Goal: Task Accomplishment & Management: Complete application form

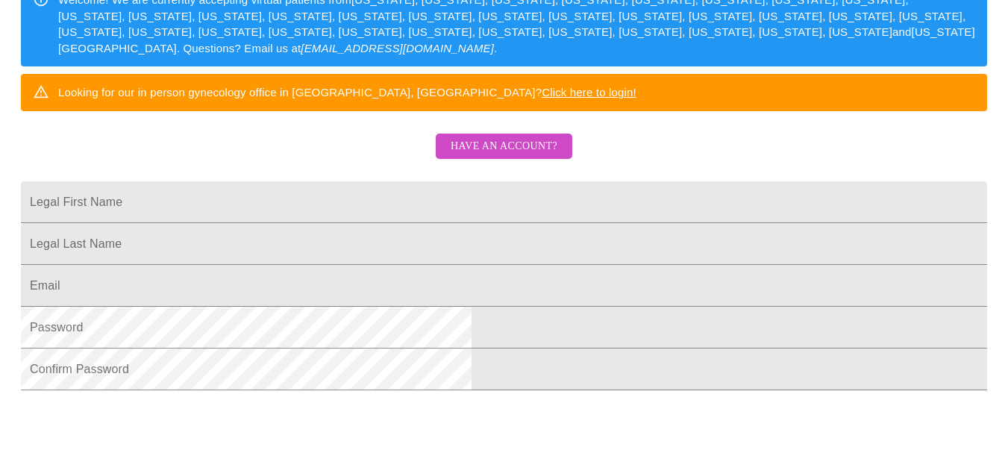
scroll to position [269, 0]
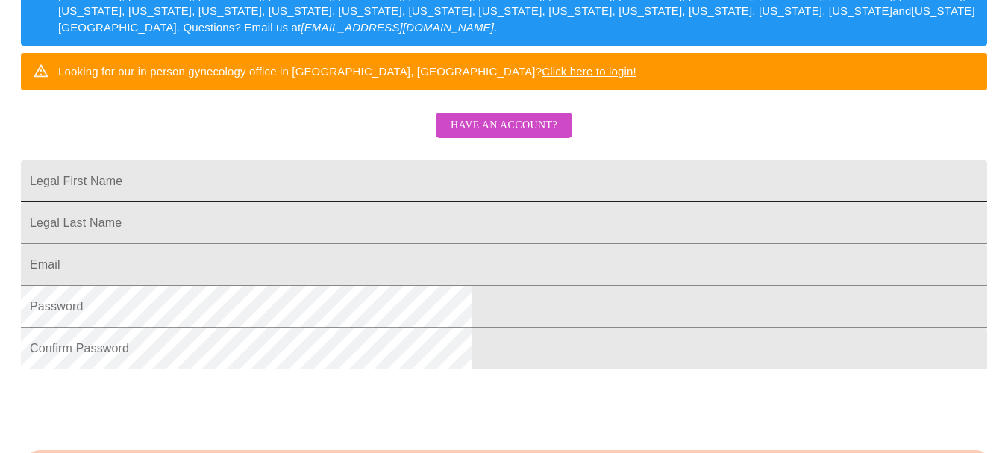
click at [405, 202] on input "Legal First Name" at bounding box center [504, 181] width 967 height 42
click at [423, 202] on input "Legal First Name" at bounding box center [504, 181] width 967 height 42
type input "[PERSON_NAME]"
click at [385, 244] on input "Legal First Name" at bounding box center [504, 223] width 967 height 42
type input "[PERSON_NAME]"
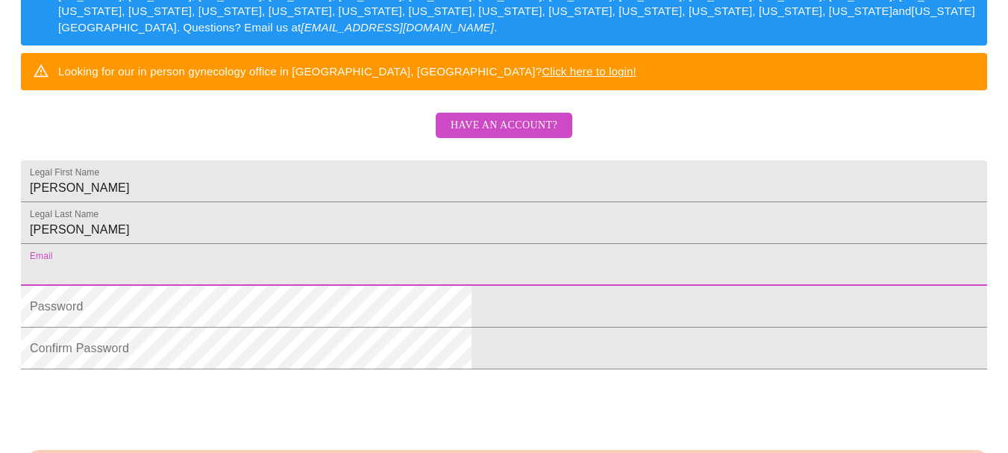
click at [348, 286] on input "Legal First Name" at bounding box center [504, 265] width 967 height 42
type input "[EMAIL_ADDRESS][DOMAIN_NAME]"
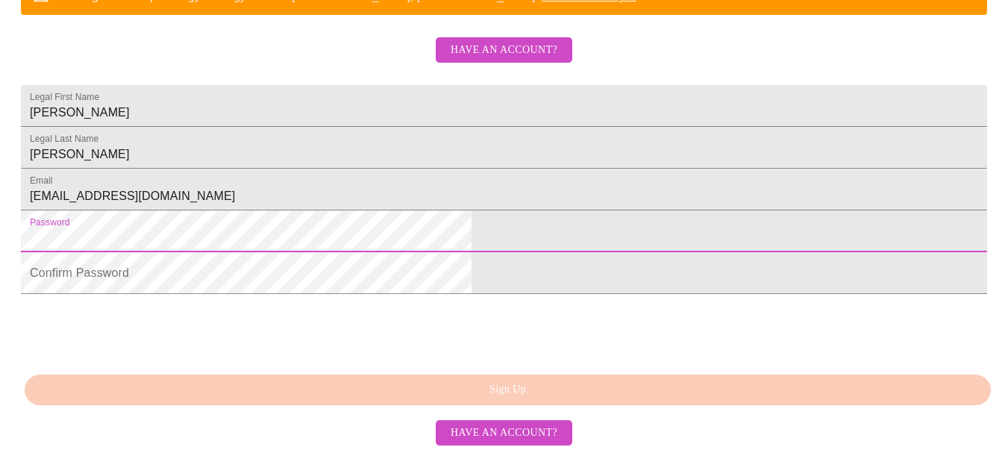
scroll to position [460, 0]
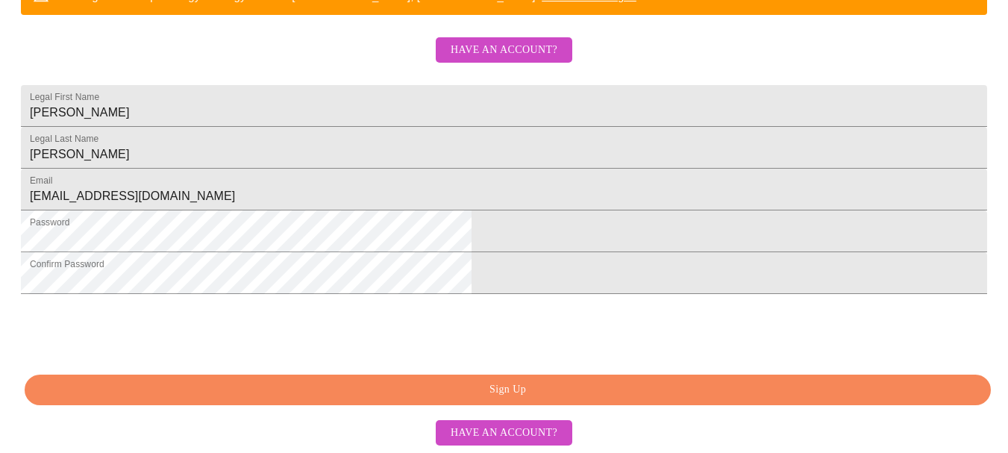
click at [366, 383] on span "Sign Up" at bounding box center [508, 390] width 932 height 19
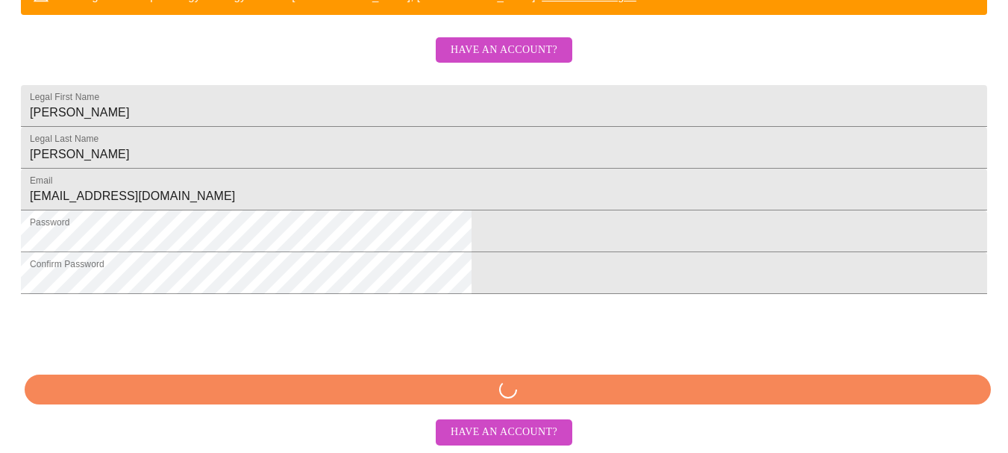
scroll to position [459, 0]
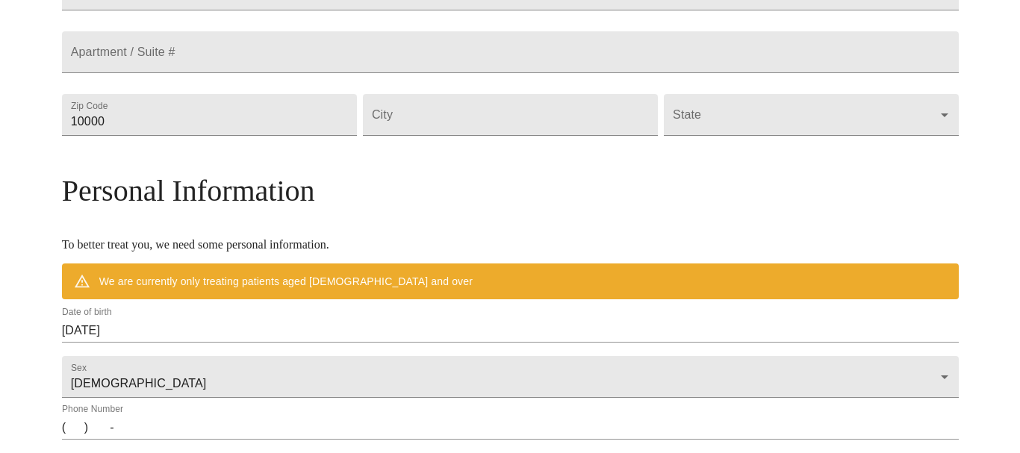
scroll to position [401, 0]
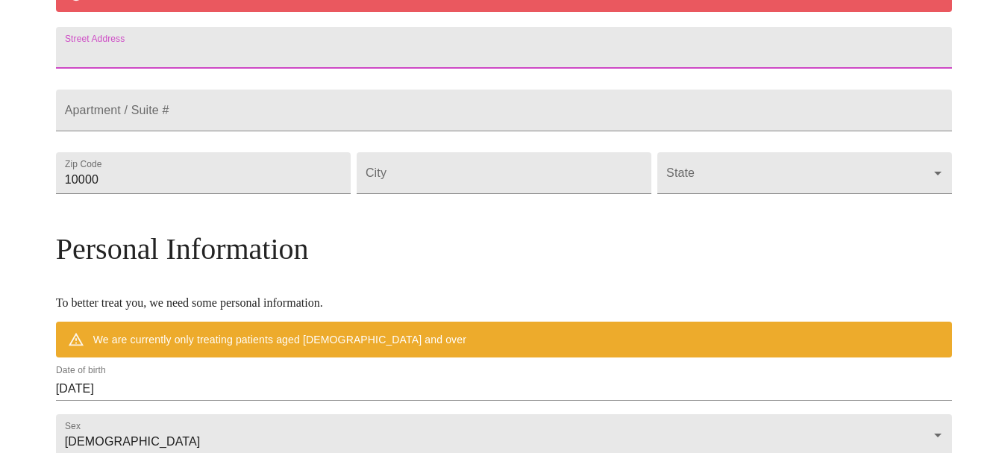
click at [455, 69] on input "Street Address" at bounding box center [504, 48] width 897 height 42
type input "[STREET_ADDRESS]"
click at [327, 194] on input "10000" at bounding box center [203, 173] width 295 height 42
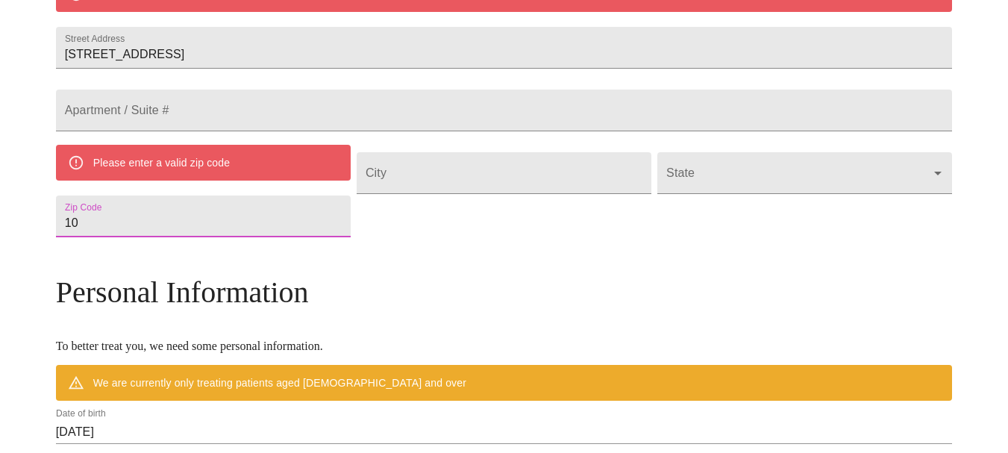
type input "1"
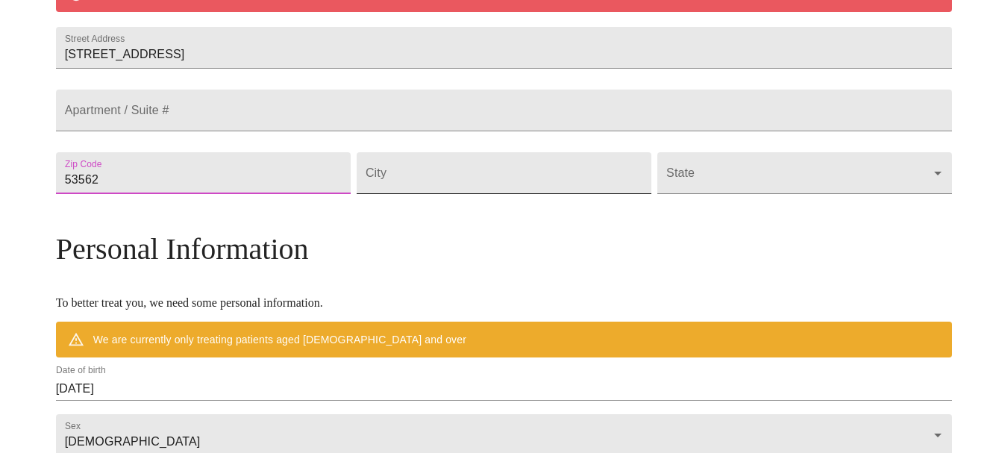
type input "53562"
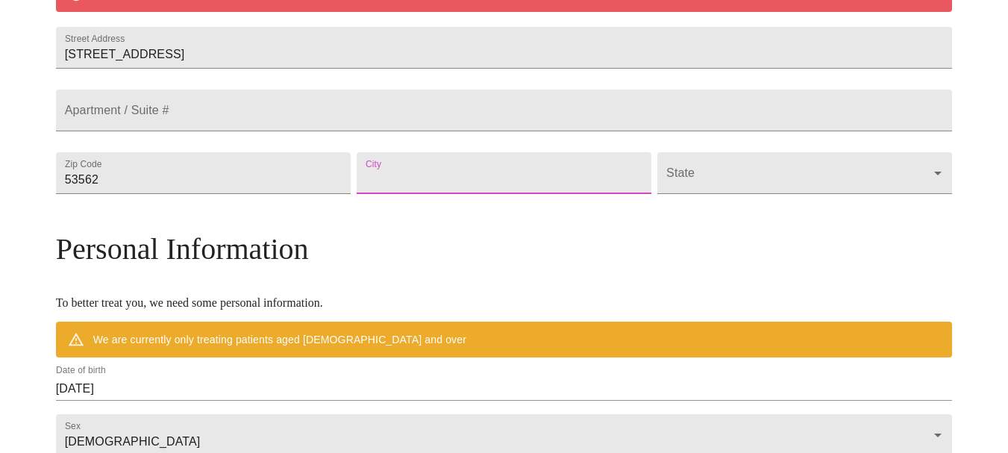
click at [408, 194] on input "Street Address" at bounding box center [504, 173] width 295 height 42
type input "Middleton"
click at [682, 215] on body "MyMenopauseRx Welcome to MyMenopauseRx Since it's your first time here, you'll …" at bounding box center [510, 193] width 1008 height 1177
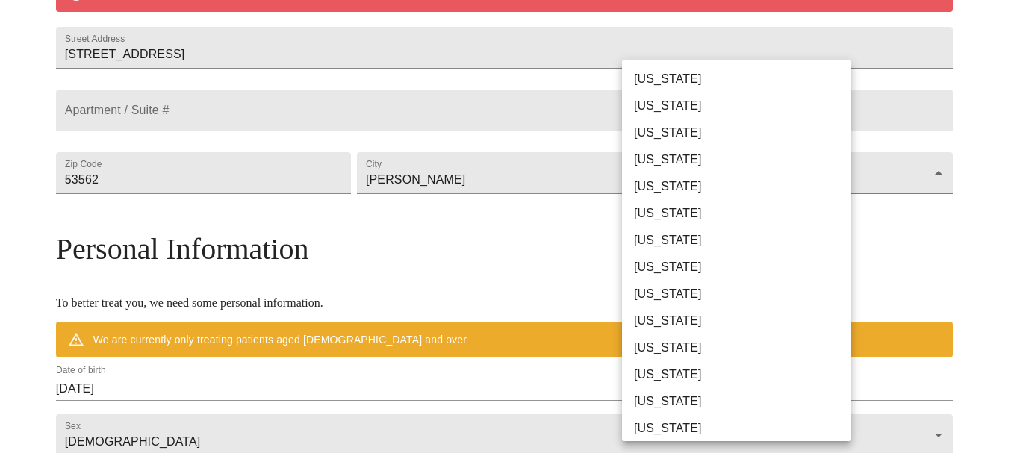
scroll to position [1001, 0]
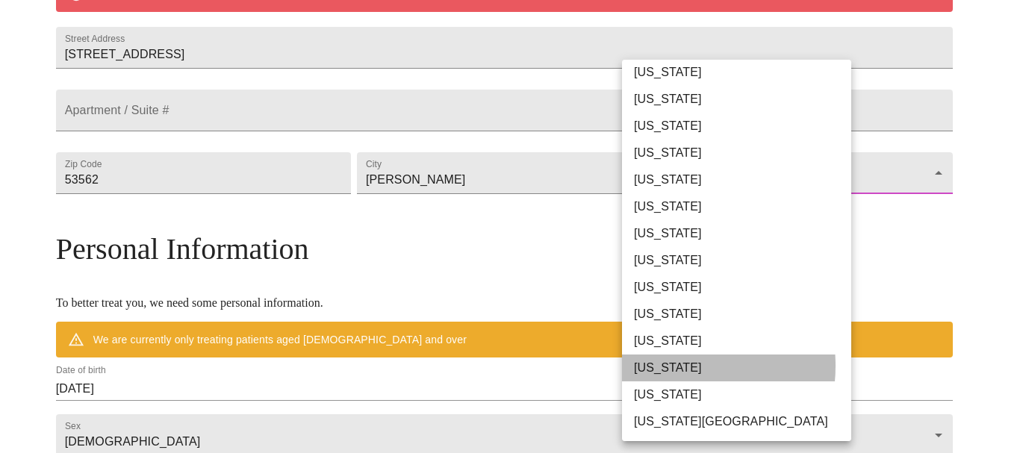
click at [661, 366] on li "Wisconsin" at bounding box center [742, 368] width 240 height 27
type input "Wisconsin"
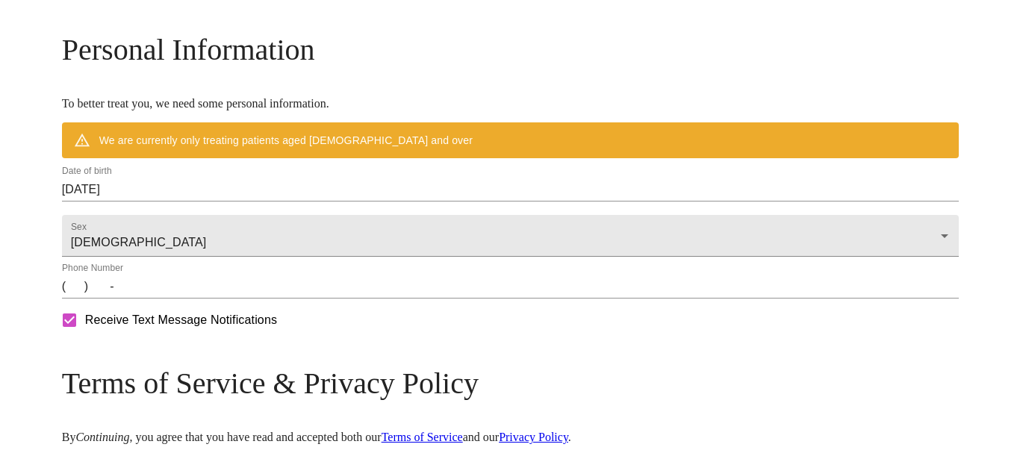
scroll to position [568, 0]
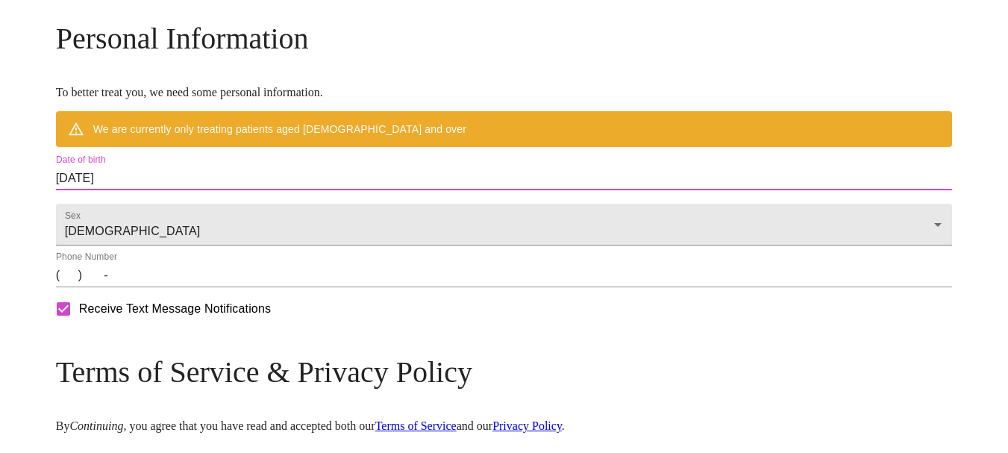
click at [229, 190] on input "09/22/2025" at bounding box center [504, 178] width 897 height 24
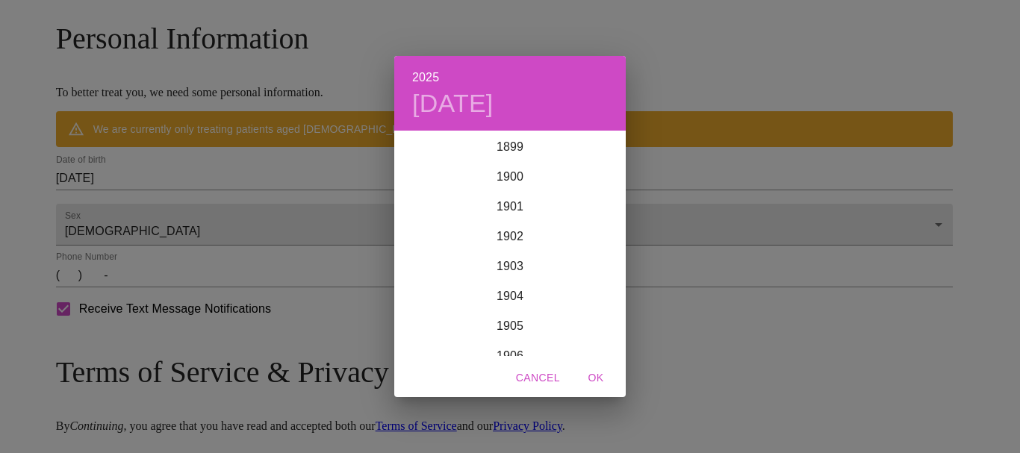
scroll to position [3673, 0]
click at [231, 215] on div "2025 Mon, Sep 22 1899 1900 1901 1902 1903 1904 1905 1906 1907 1908 1909 1910 19…" at bounding box center [510, 226] width 1020 height 453
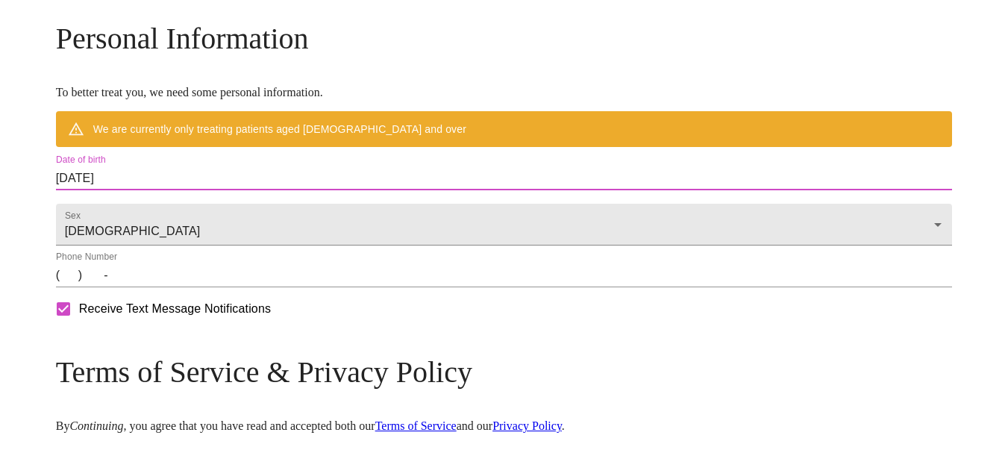
drag, startPoint x: 300, startPoint y: 214, endPoint x: 74, endPoint y: 203, distance: 226.5
click at [74, 203] on div "MyMenopauseRx Welcome to MyMenopauseRx Since it's your first time here, you'll …" at bounding box center [504, 5] width 897 height 1134
click at [215, 190] on input "09/22/2025" at bounding box center [504, 178] width 897 height 24
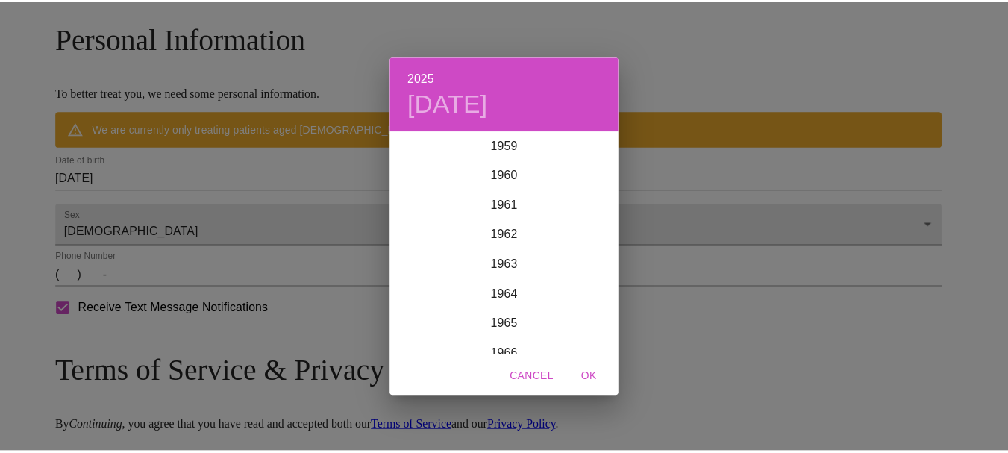
scroll to position [1845, 0]
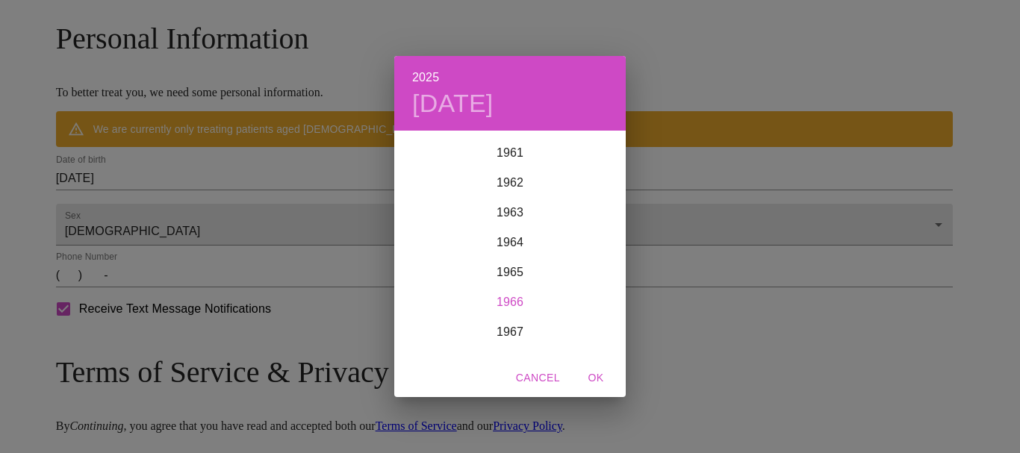
click at [506, 299] on div "1966" at bounding box center [509, 302] width 231 height 30
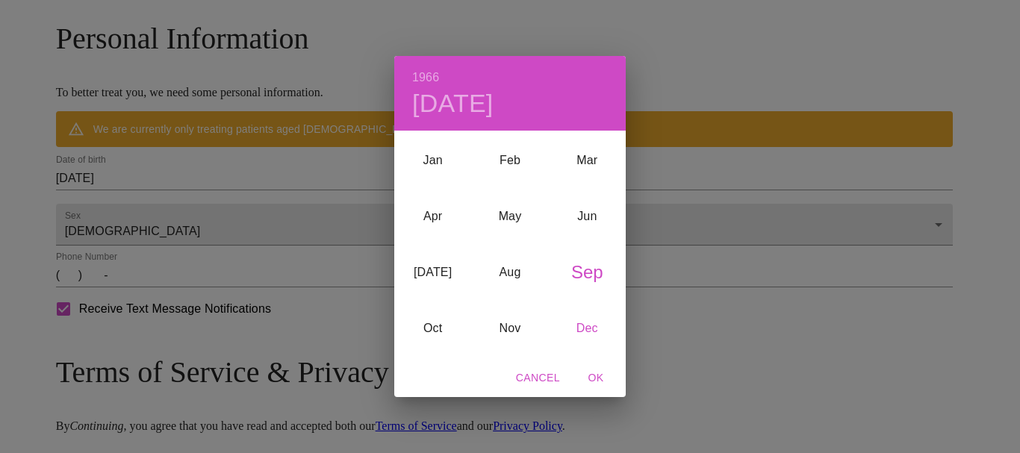
click at [584, 327] on div "Dec" at bounding box center [587, 328] width 77 height 56
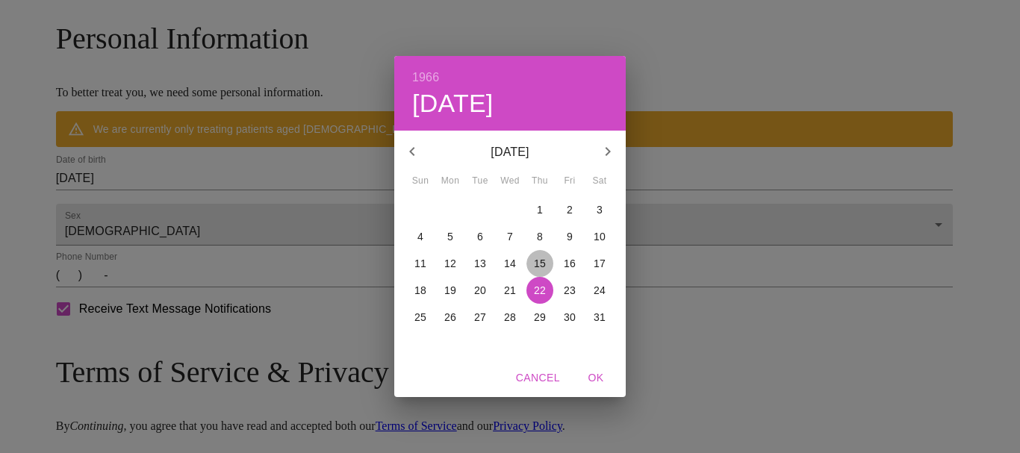
click at [542, 256] on p "15" at bounding box center [540, 263] width 12 height 15
click at [594, 377] on span "OK" at bounding box center [596, 378] width 36 height 19
type input "12/15/1966"
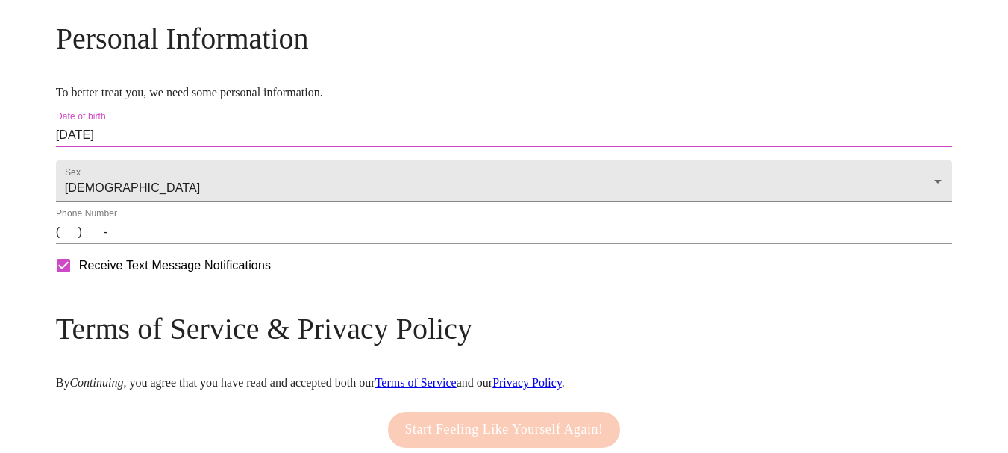
click at [180, 244] on input "(   )    -" at bounding box center [504, 232] width 897 height 24
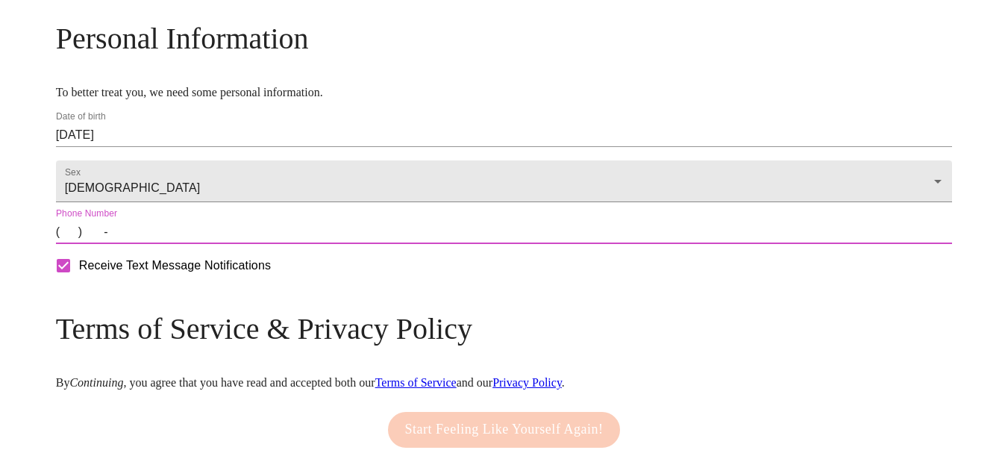
type input "(608) 576-2130"
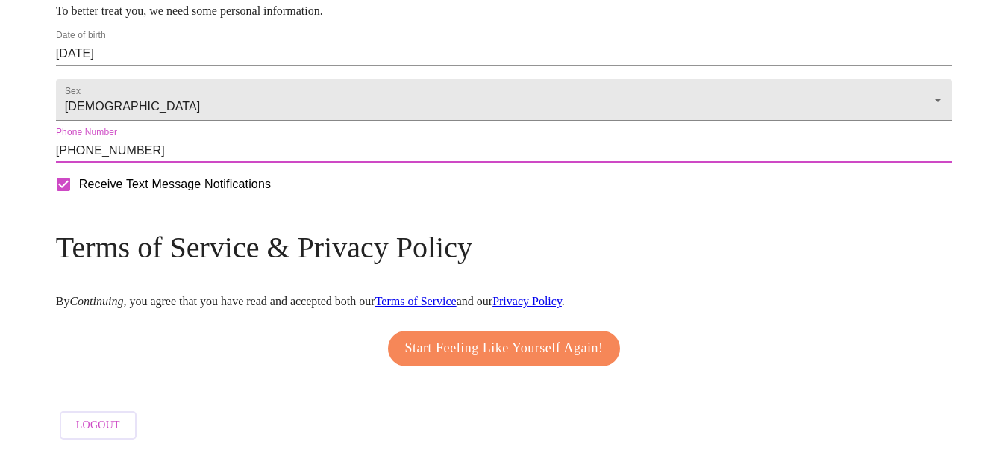
scroll to position [696, 0]
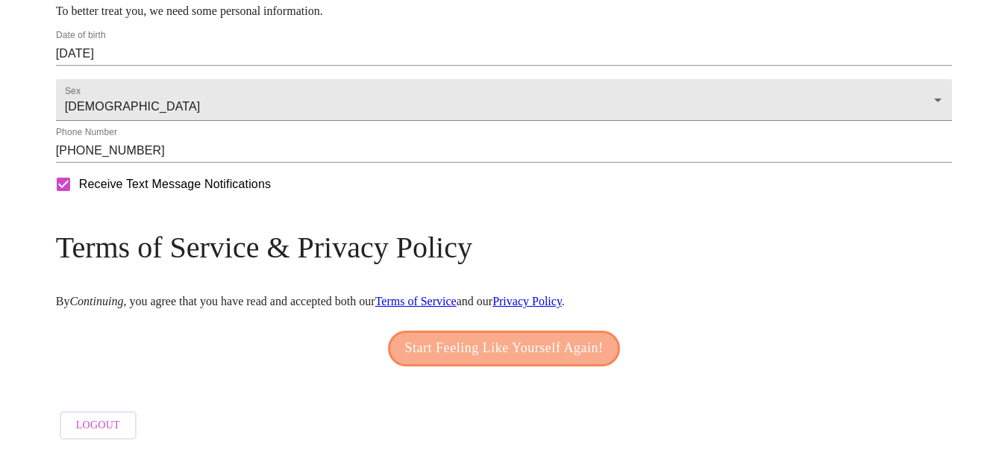
click at [469, 344] on span "Start Feeling Like Yourself Again!" at bounding box center [504, 349] width 199 height 24
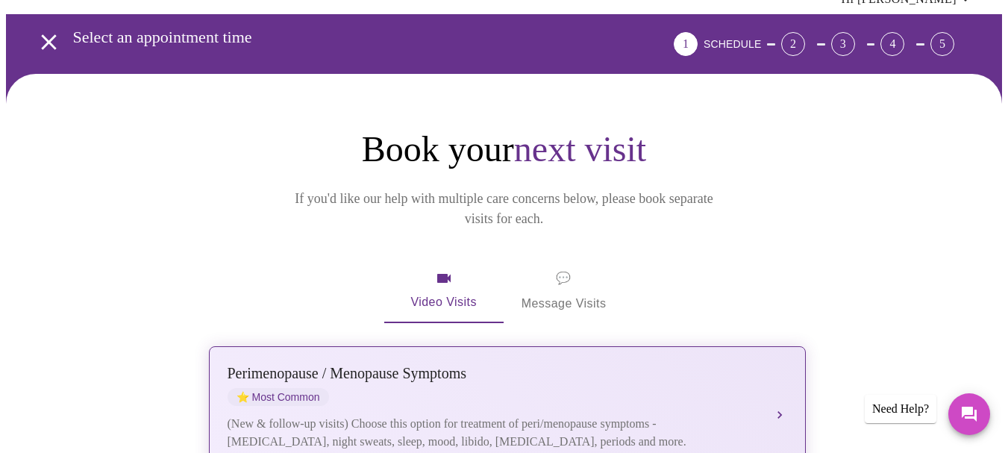
scroll to position [65, 0]
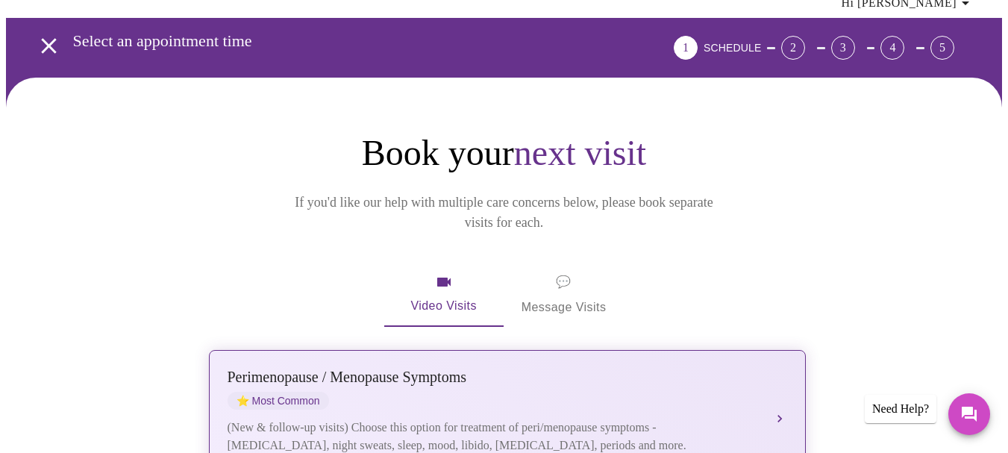
click at [354, 369] on div "Perimenopause / Menopause Symptoms" at bounding box center [493, 377] width 530 height 17
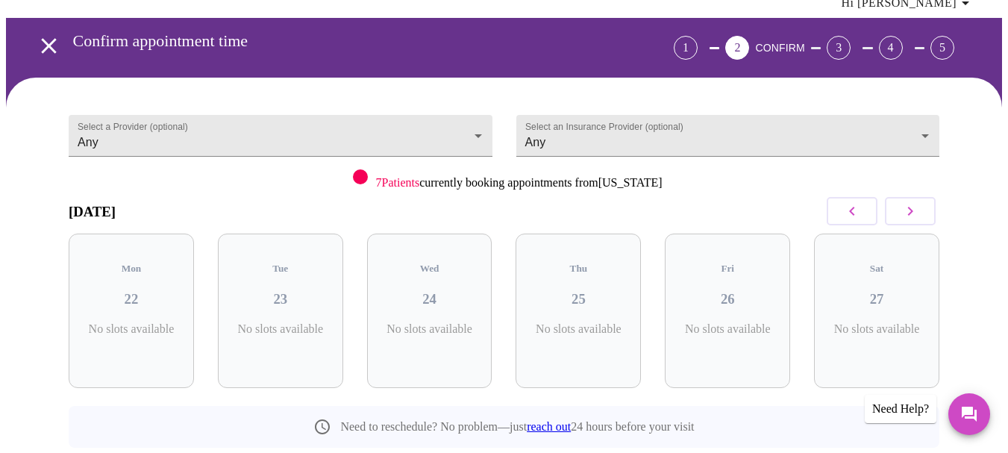
click at [355, 338] on div "Wed 24 No slots available" at bounding box center [429, 311] width 149 height 178
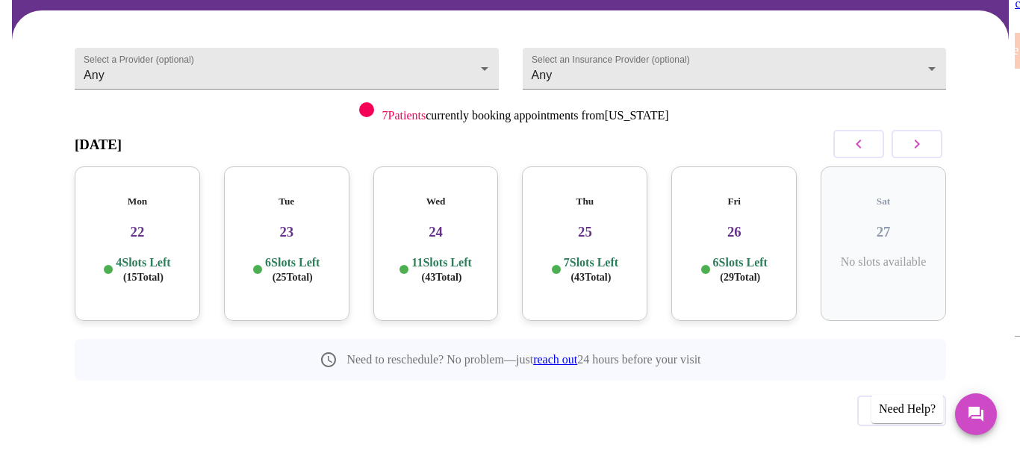
scroll to position [134, 0]
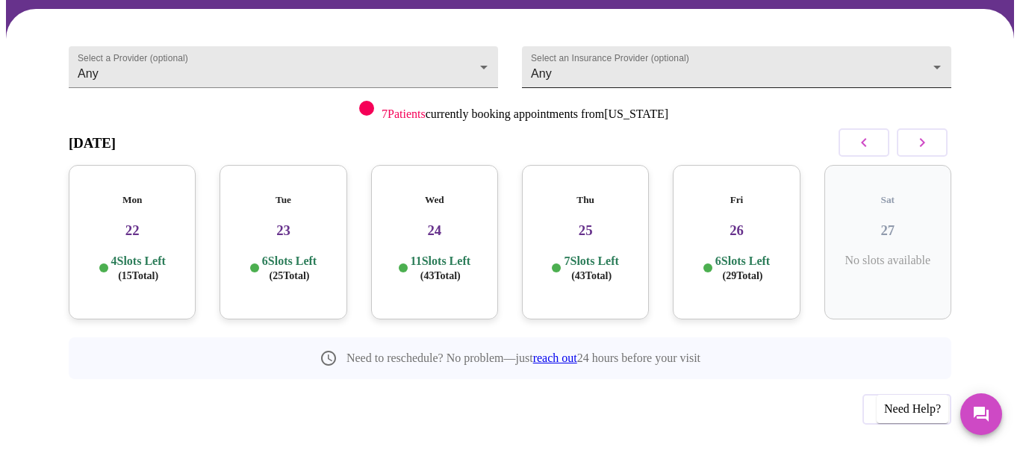
click at [644, 49] on body "MyMenopauseRx Appointments Messaging Labs Uploads Medications Community Refer a…" at bounding box center [510, 185] width 1008 height 627
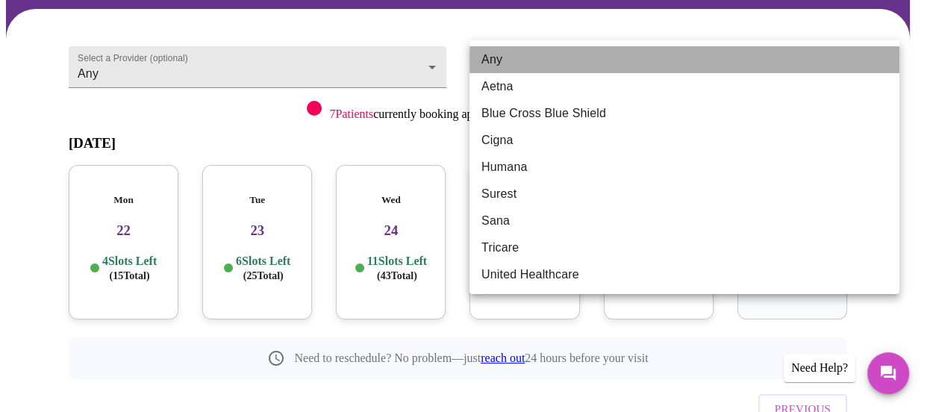
click at [567, 60] on li "Any" at bounding box center [685, 59] width 430 height 27
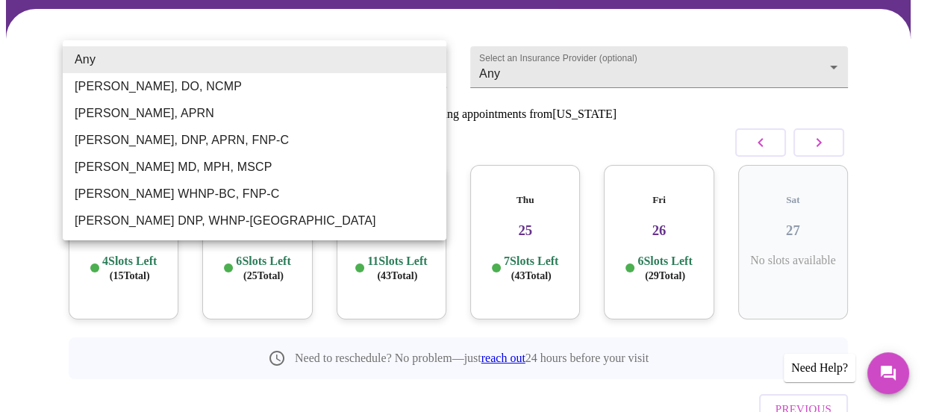
click at [409, 64] on body "MyMenopauseRx Appointments Messaging Labs Uploads Medications Community Refer a…" at bounding box center [463, 185] width 915 height 627
click at [491, 66] on div at bounding box center [463, 206] width 927 height 412
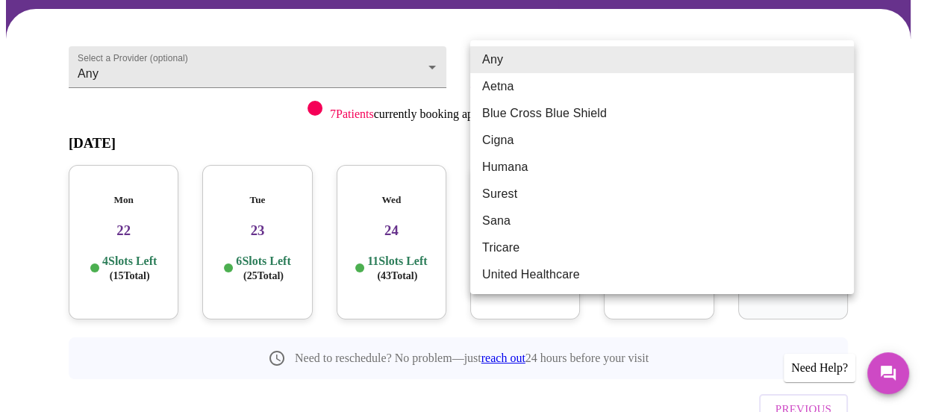
click at [533, 69] on body "MyMenopauseRx Appointments Messaging Labs Uploads Medications Community Refer a…" at bounding box center [463, 185] width 915 height 627
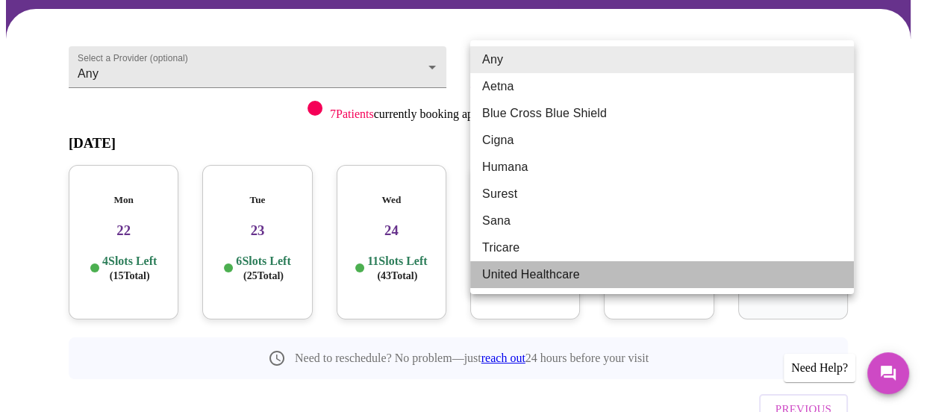
click at [491, 278] on li "United Healthcare" at bounding box center [662, 274] width 384 height 27
type input "United Healthcare"
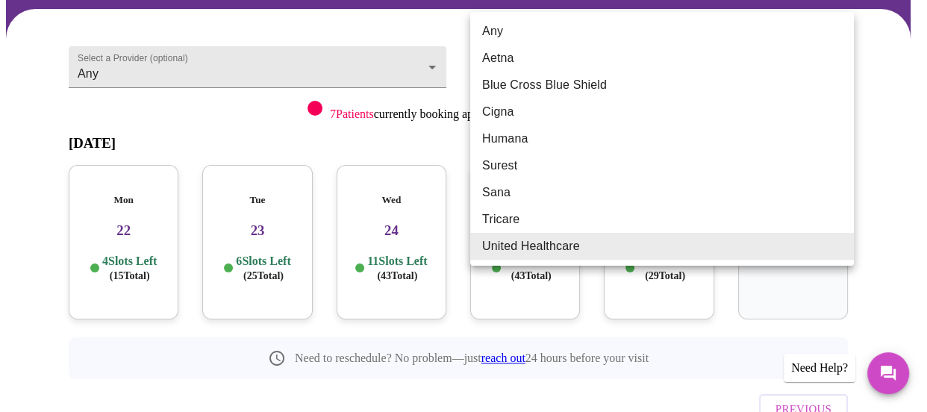
click at [584, 59] on body "MyMenopauseRx Appointments Messaging Labs Uploads Medications Community Refer a…" at bounding box center [463, 185] width 915 height 627
click at [446, 113] on div at bounding box center [463, 206] width 927 height 412
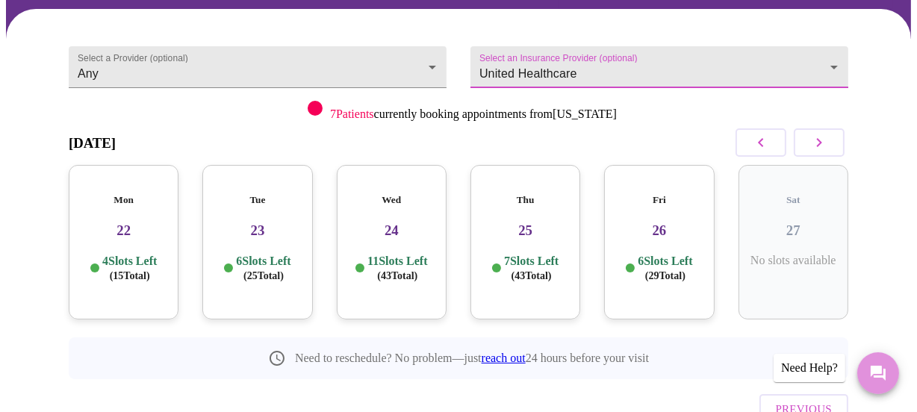
click at [881, 380] on icon "Messages" at bounding box center [878, 373] width 18 height 18
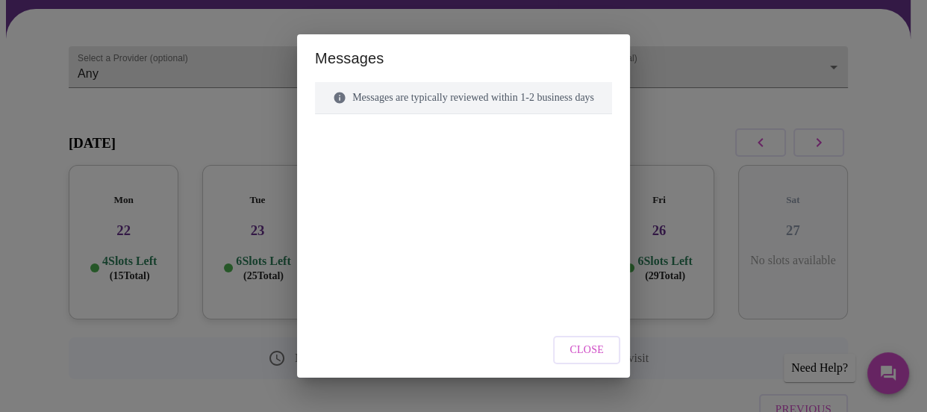
click at [544, 231] on div at bounding box center [463, 190] width 297 height 116
drag, startPoint x: 520, startPoint y: 180, endPoint x: 518, endPoint y: 129, distance: 50.8
click at [518, 131] on div "Messages are typically reviewed within 1-2 business days" at bounding box center [463, 165] width 297 height 166
click at [519, 105] on div "Messages are typically reviewed within 1-2 business days" at bounding box center [463, 98] width 297 height 32
click at [508, 161] on div at bounding box center [463, 190] width 297 height 116
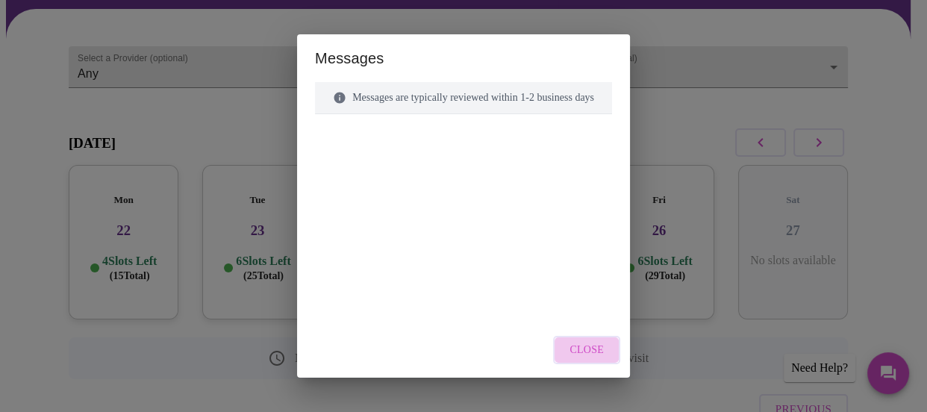
click at [590, 352] on span "Close" at bounding box center [587, 350] width 34 height 19
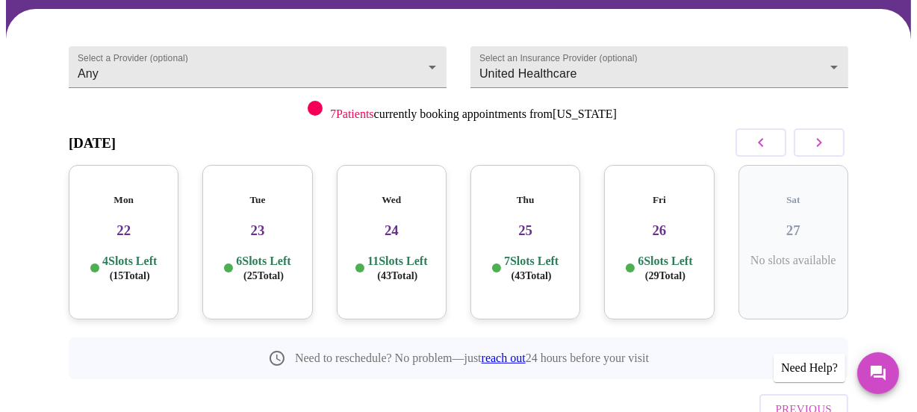
click at [795, 368] on div "Need Help?" at bounding box center [809, 368] width 72 height 28
click at [879, 374] on icon "Messages" at bounding box center [878, 373] width 18 height 18
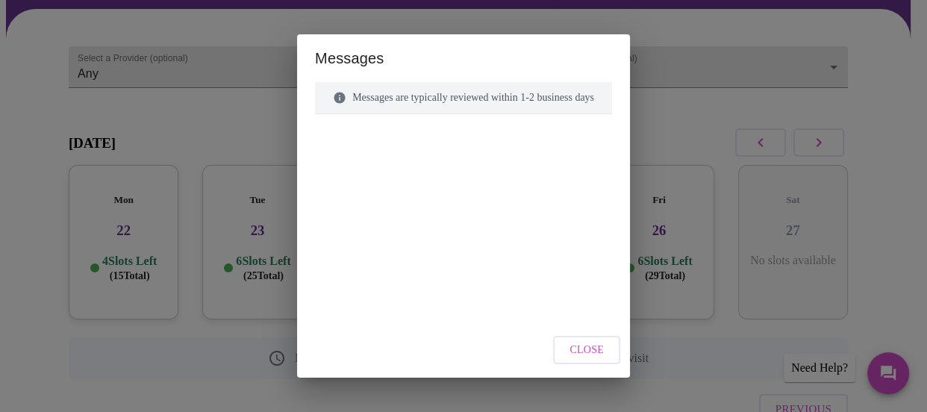
click at [591, 263] on div "Messages are typically reviewed within 1-2 business days" at bounding box center [463, 194] width 297 height 225
click at [602, 350] on span "Close" at bounding box center [587, 350] width 34 height 19
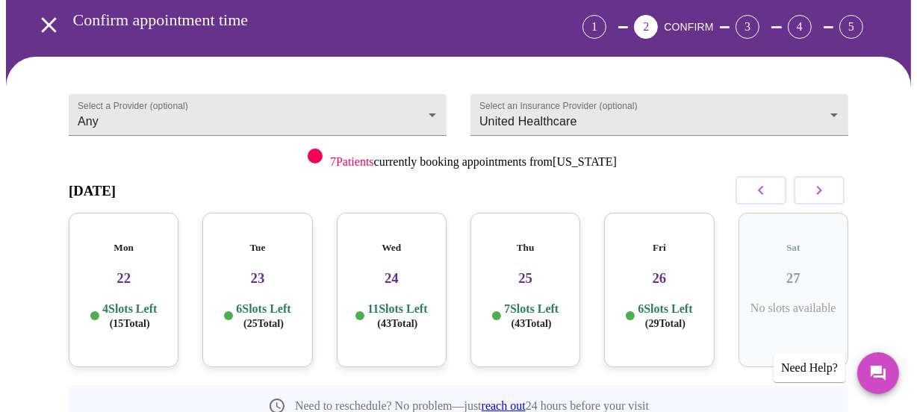
scroll to position [0, 0]
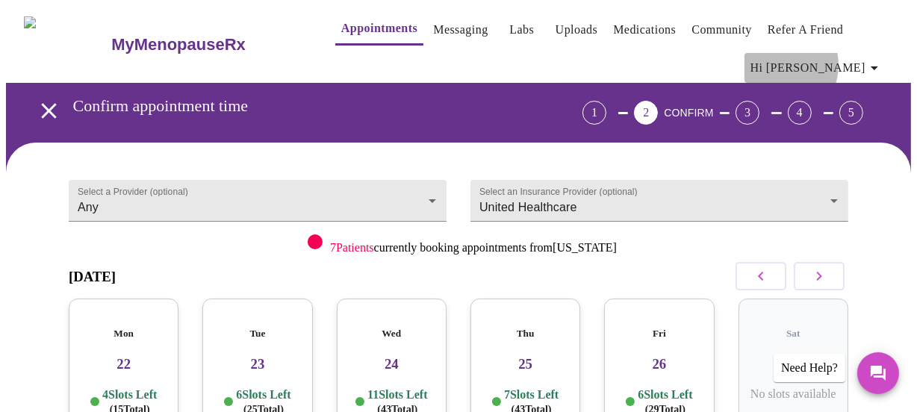
click at [836, 59] on span "Hi Jennifer" at bounding box center [816, 67] width 133 height 21
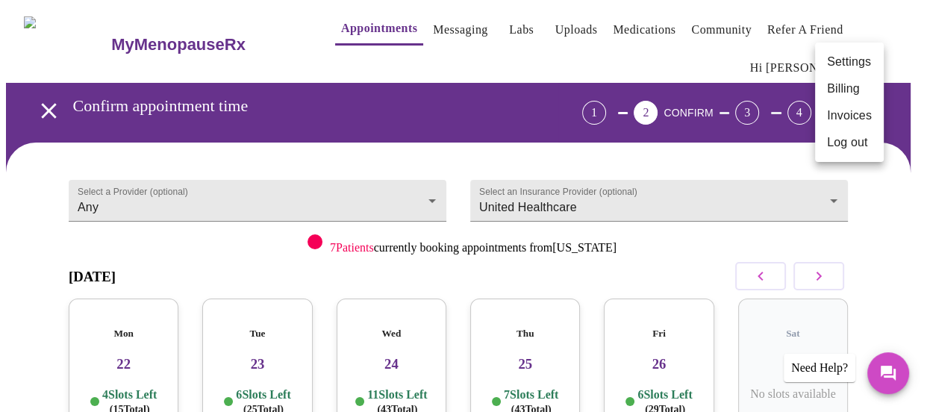
click at [775, 60] on div at bounding box center [463, 206] width 927 height 412
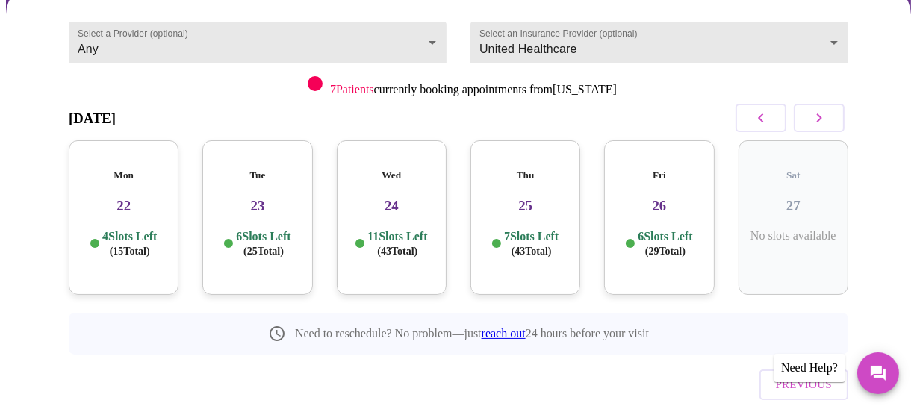
scroll to position [194, 0]
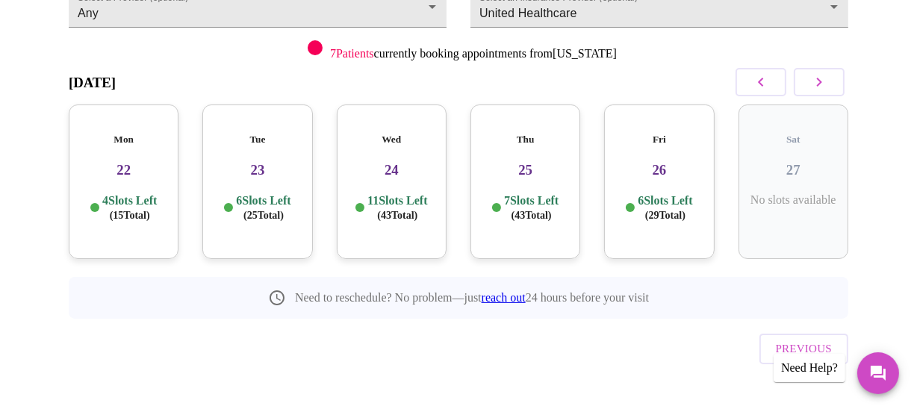
click at [796, 367] on div "Need Help?" at bounding box center [809, 368] width 72 height 28
click at [879, 370] on icon "Messages" at bounding box center [877, 373] width 15 height 15
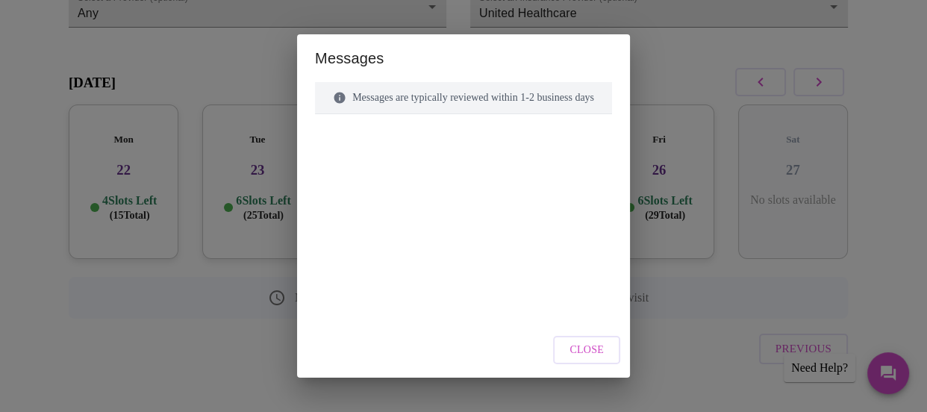
click at [481, 146] on div at bounding box center [463, 190] width 297 height 116
click at [523, 107] on div "Messages are typically reviewed within 1-2 business days" at bounding box center [463, 98] width 297 height 32
click at [590, 351] on span "Close" at bounding box center [587, 350] width 34 height 19
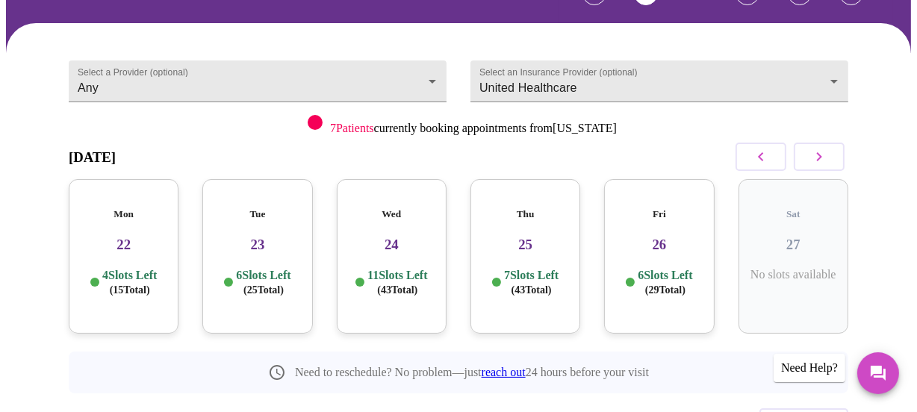
scroll to position [0, 0]
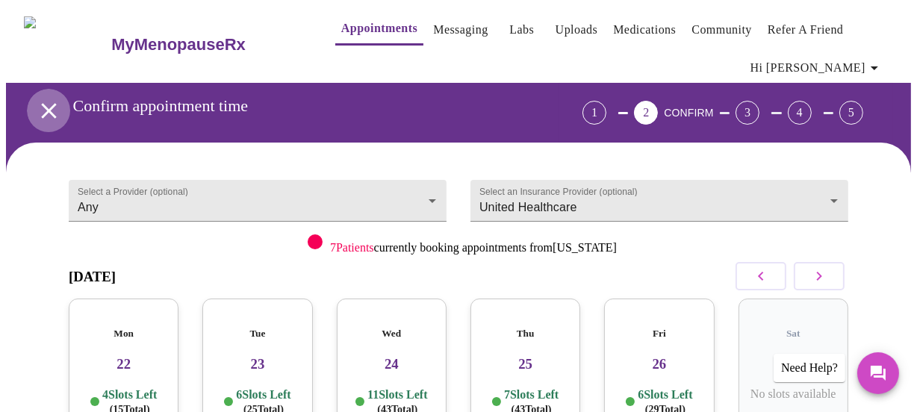
click at [37, 107] on icon "open drawer" at bounding box center [49, 111] width 26 height 26
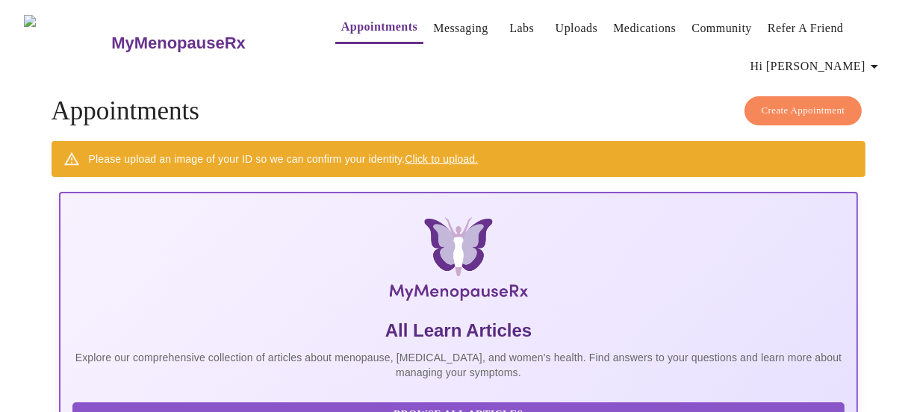
scroll to position [1, 0]
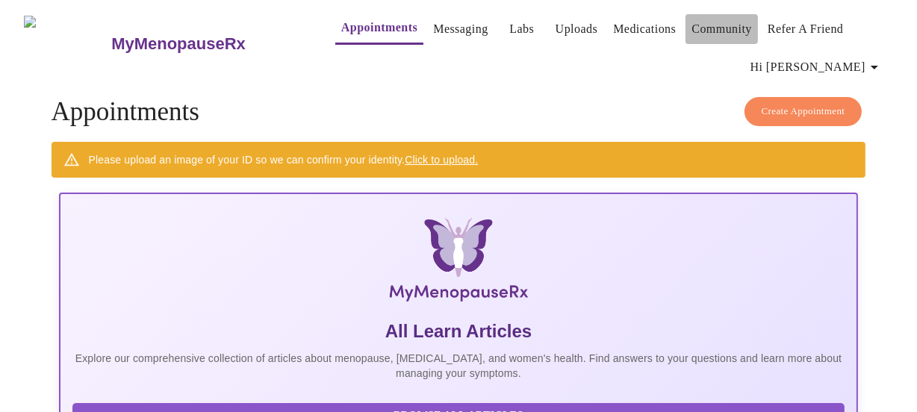
click at [708, 25] on link "Community" at bounding box center [721, 29] width 60 height 21
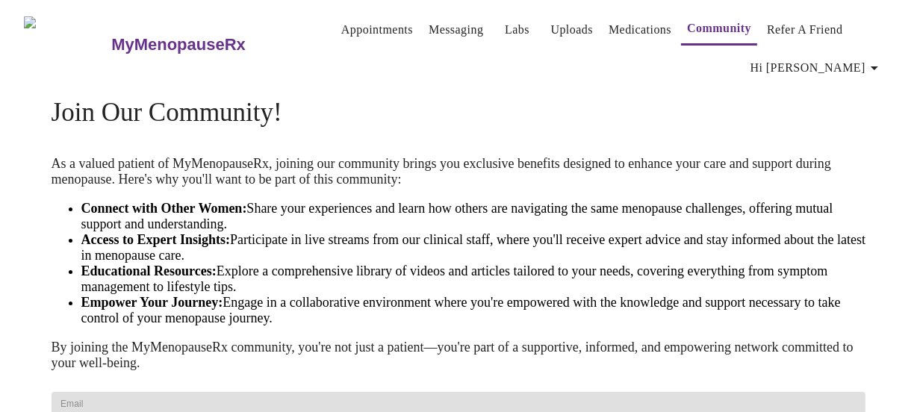
click at [552, 29] on link "Uploads" at bounding box center [571, 29] width 43 height 21
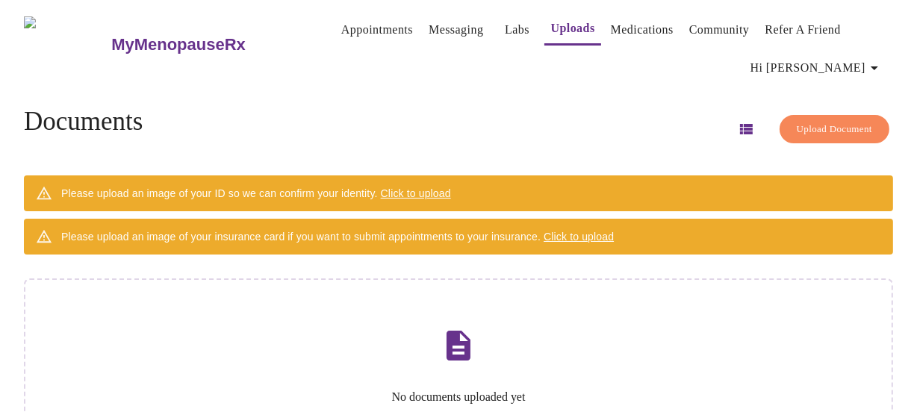
click at [589, 231] on span "Click to upload" at bounding box center [578, 237] width 70 height 12
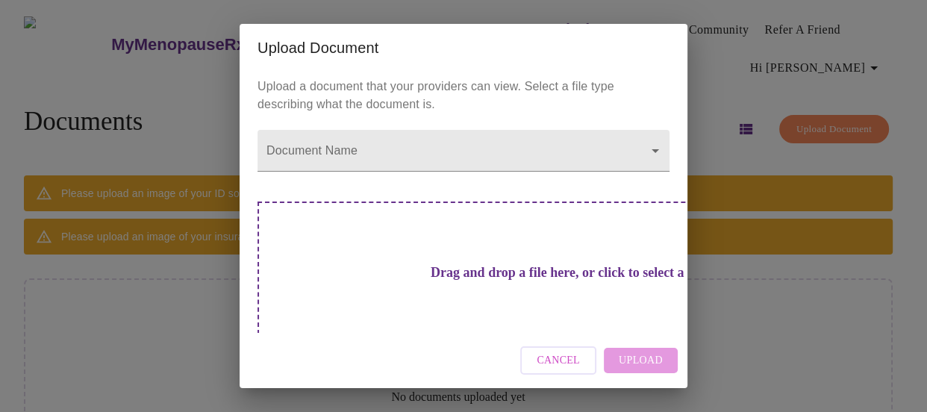
click at [538, 266] on h3 "Drag and drop a file here, or click to select a file" at bounding box center [568, 273] width 412 height 16
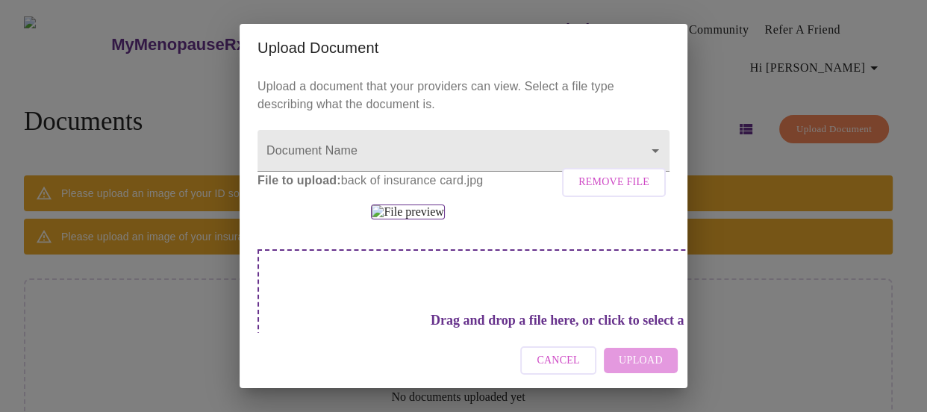
click at [627, 364] on div "Cancel Upload" at bounding box center [464, 361] width 448 height 56
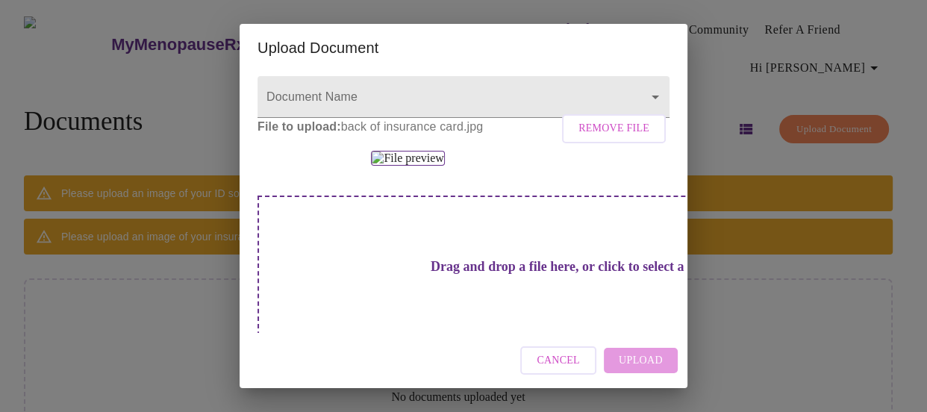
scroll to position [52, 0]
click at [444, 167] on img at bounding box center [407, 159] width 73 height 15
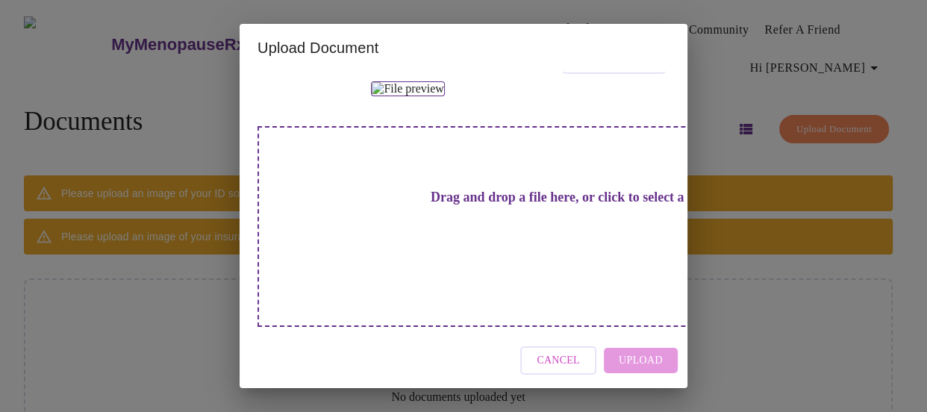
scroll to position [332, 0]
click at [508, 263] on div "Drag and drop a file here, or click to select a file" at bounding box center [568, 226] width 621 height 201
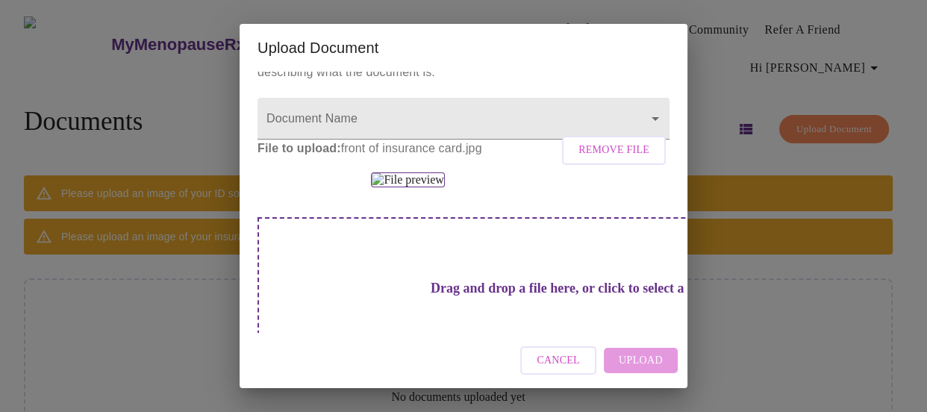
scroll to position [0, 0]
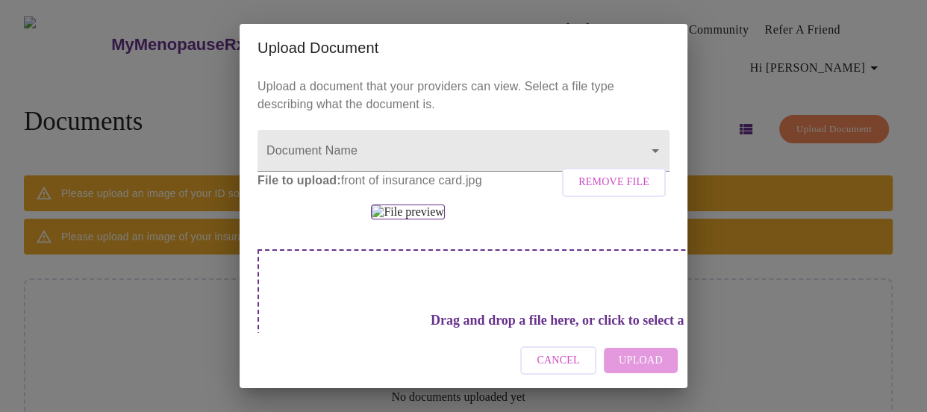
click at [626, 219] on div at bounding box center [464, 212] width 412 height 15
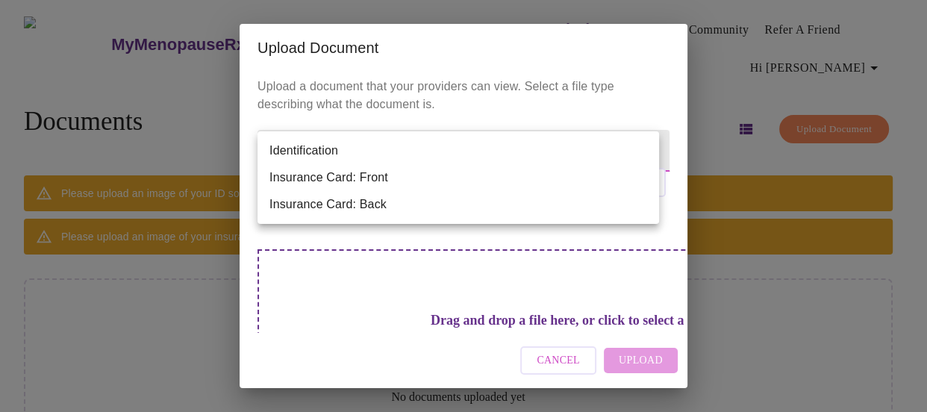
click at [401, 157] on body "MyMenopauseRx Appointments Messaging Labs Uploads Medications Community Refer a…" at bounding box center [463, 272] width 915 height 533
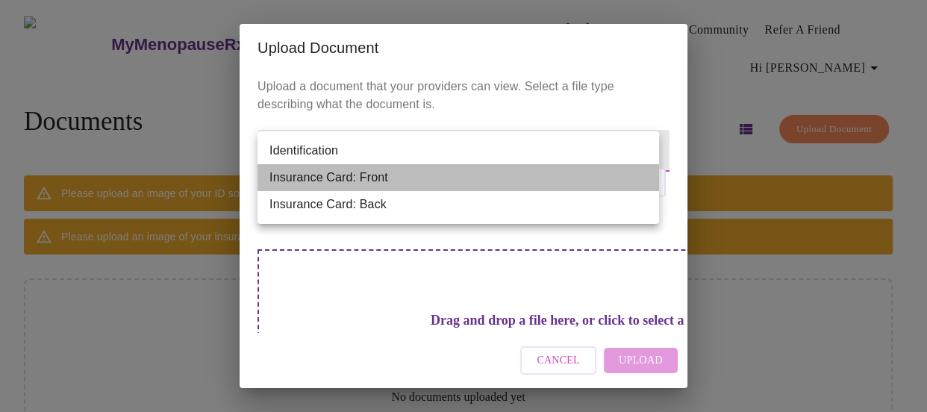
click at [386, 171] on li "Insurance Card: Front" at bounding box center [459, 177] width 402 height 27
type input "Insurance Card: Front"
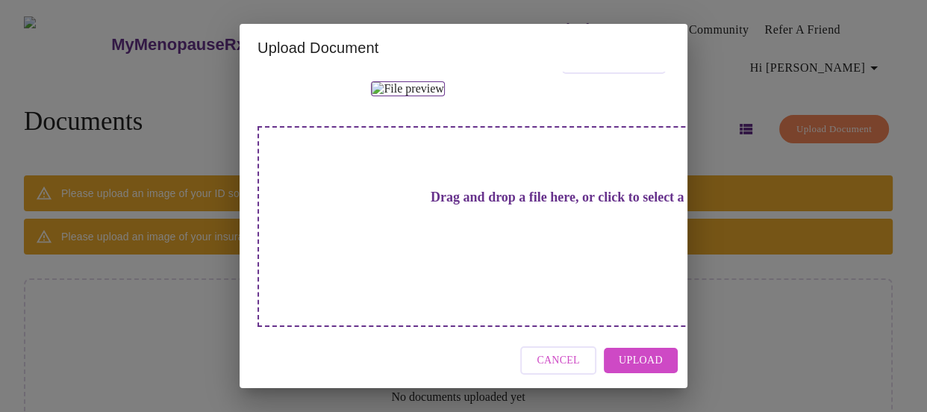
scroll to position [332, 0]
click at [491, 205] on h3 "Drag and drop a file here, or click to select a file" at bounding box center [568, 198] width 412 height 16
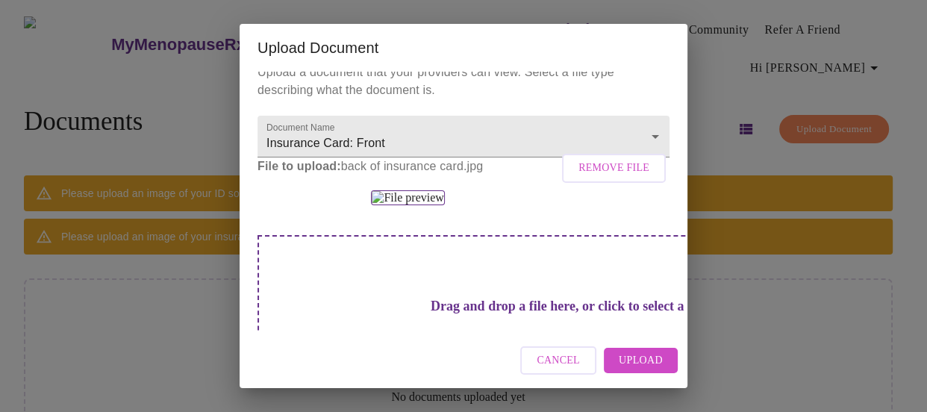
scroll to position [10, 0]
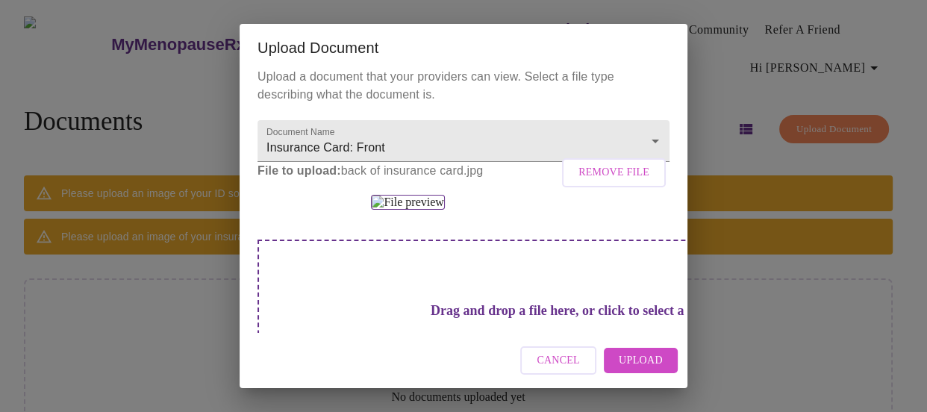
click at [429, 210] on img at bounding box center [407, 202] width 73 height 15
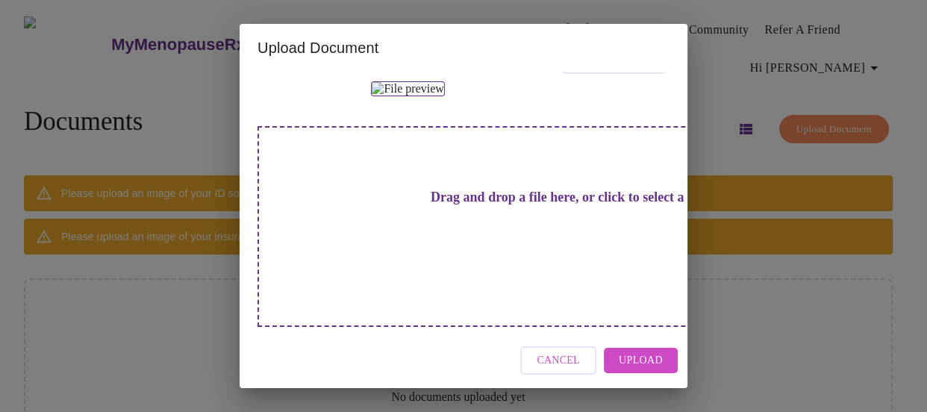
scroll to position [332, 0]
click at [439, 205] on h3 "Drag and drop a file here, or click to select a file" at bounding box center [568, 198] width 412 height 16
click at [664, 366] on button "Upload" at bounding box center [641, 361] width 74 height 26
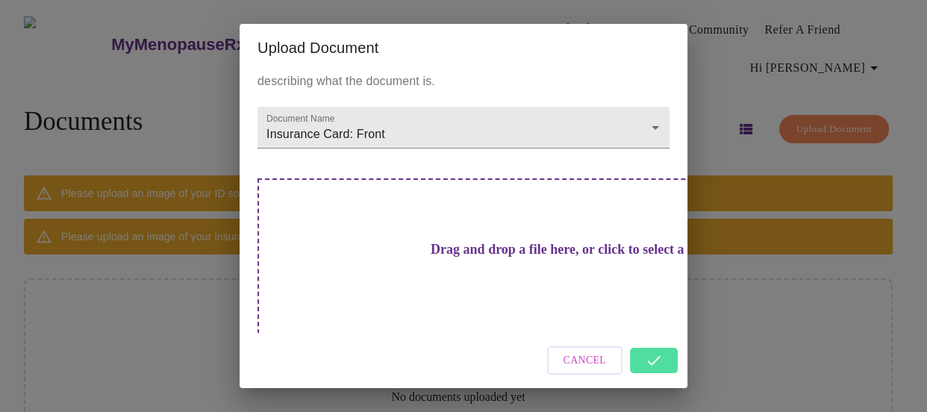
click at [656, 365] on div "Cancel" at bounding box center [464, 361] width 448 height 56
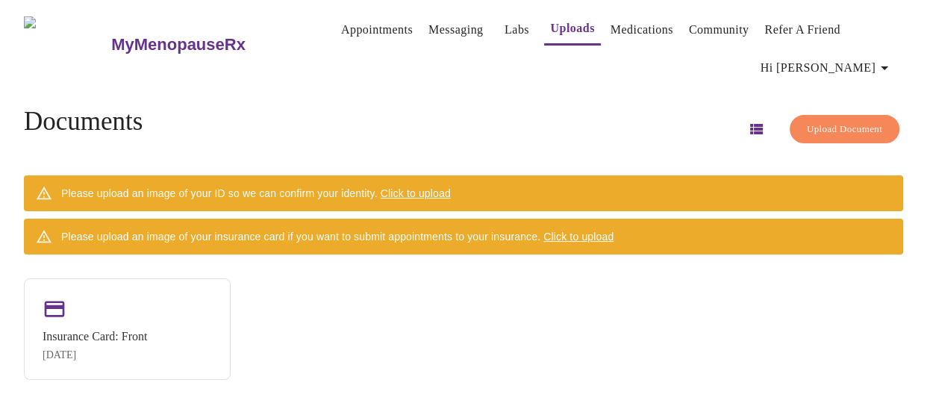
click at [606, 237] on span "Click to upload" at bounding box center [578, 237] width 70 height 12
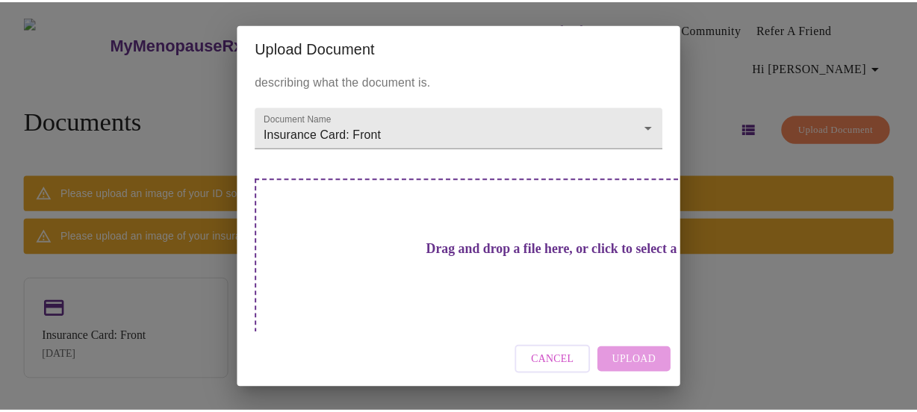
scroll to position [0, 0]
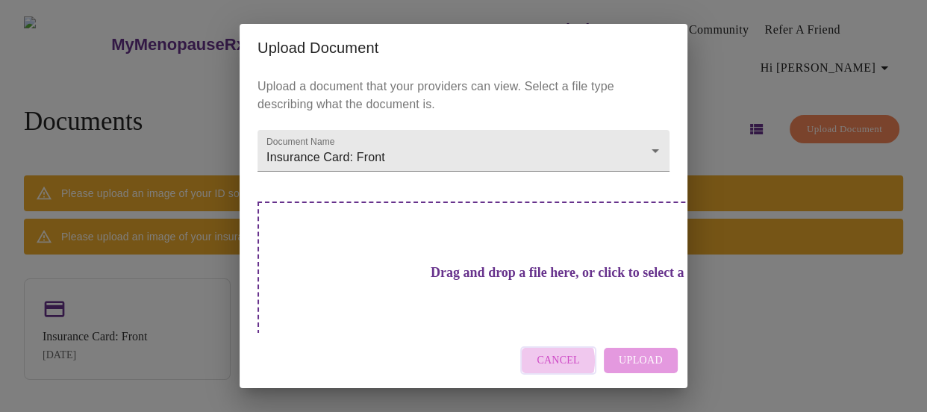
click at [548, 361] on span "Cancel" at bounding box center [558, 361] width 43 height 19
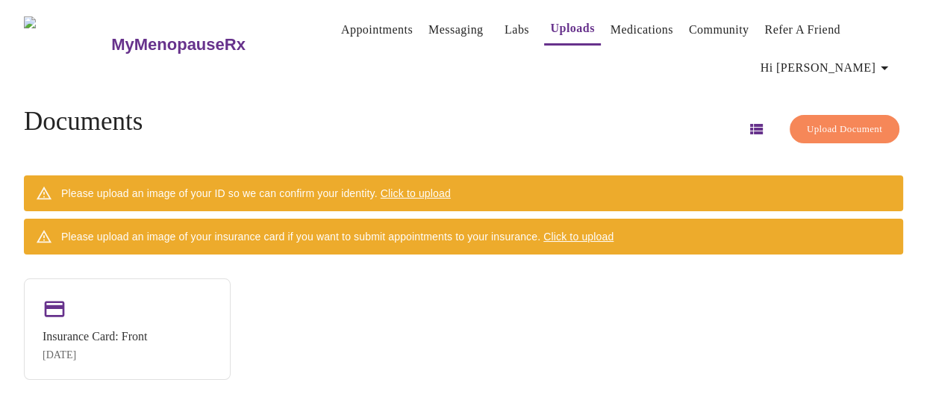
click at [827, 121] on span "Upload Document" at bounding box center [844, 129] width 75 height 17
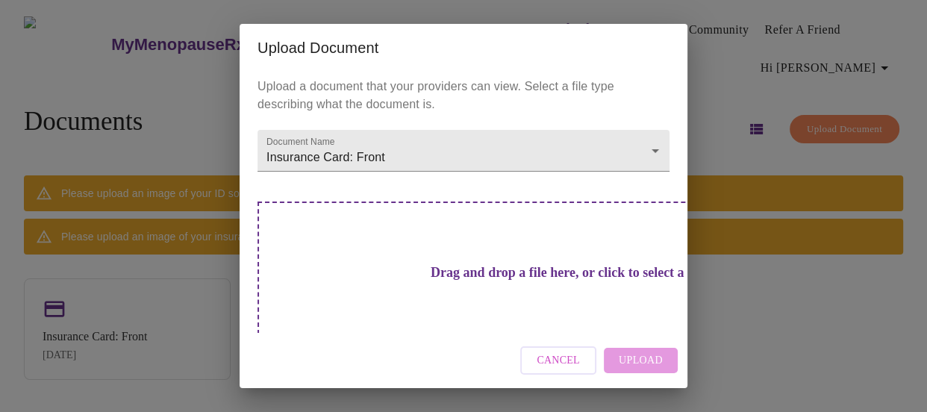
click at [736, 350] on div "Upload Document Upload a document that your providers can view. Select a file t…" at bounding box center [463, 206] width 927 height 412
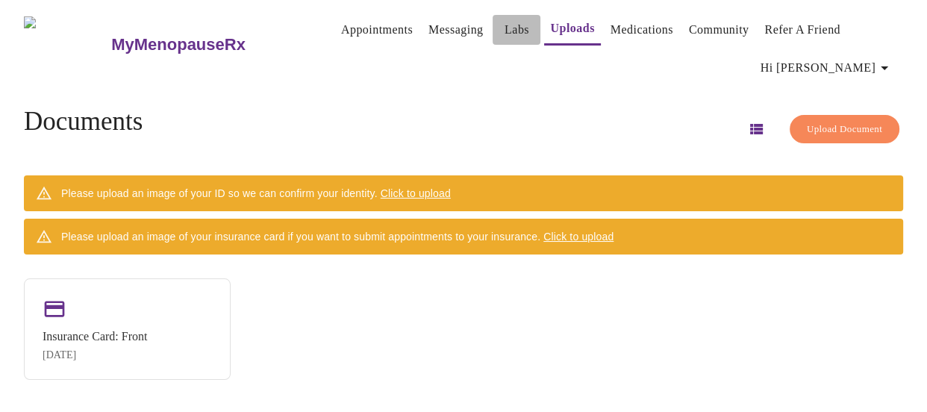
click at [505, 22] on link "Labs" at bounding box center [517, 29] width 25 height 21
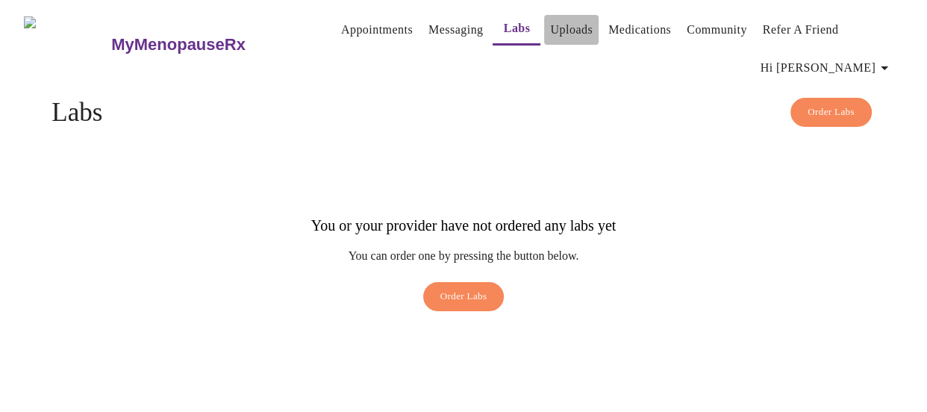
click at [552, 27] on link "Uploads" at bounding box center [571, 29] width 43 height 21
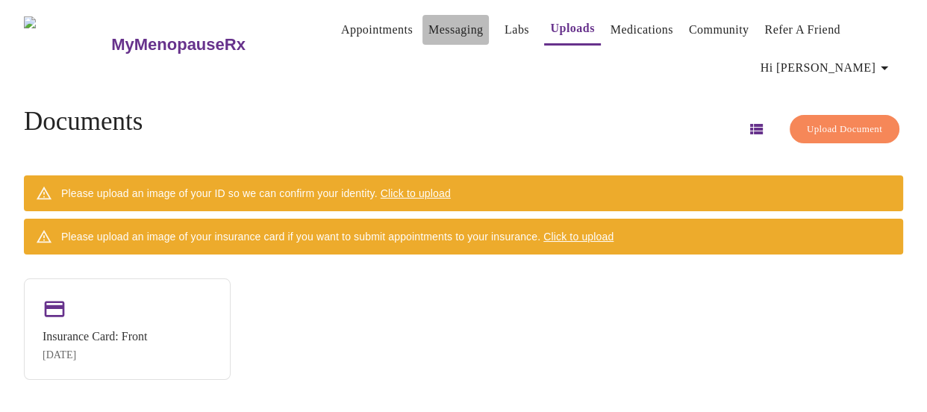
click at [428, 24] on link "Messaging" at bounding box center [455, 29] width 54 height 21
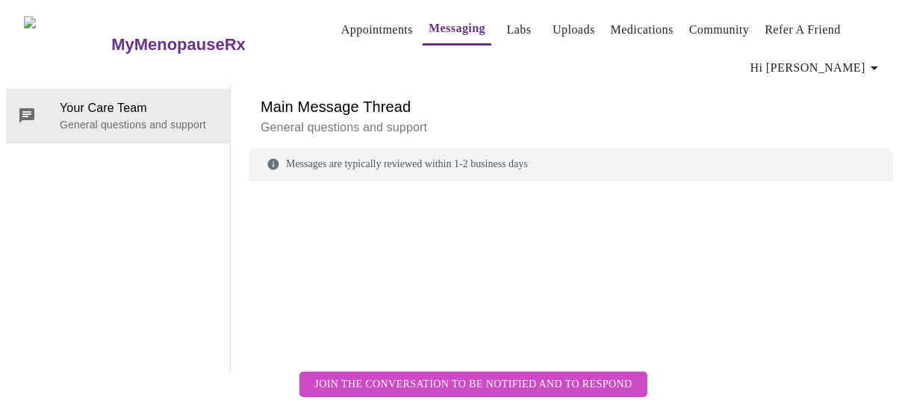
scroll to position [76, 0]
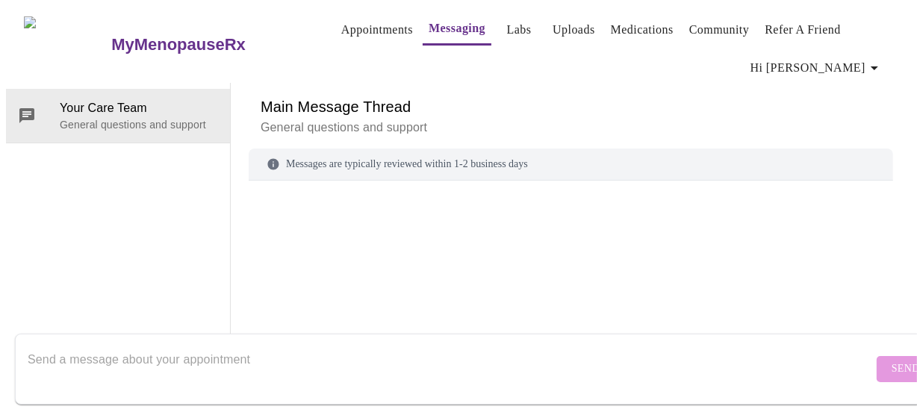
click at [279, 361] on textarea "Send a message about your appointment" at bounding box center [450, 369] width 845 height 48
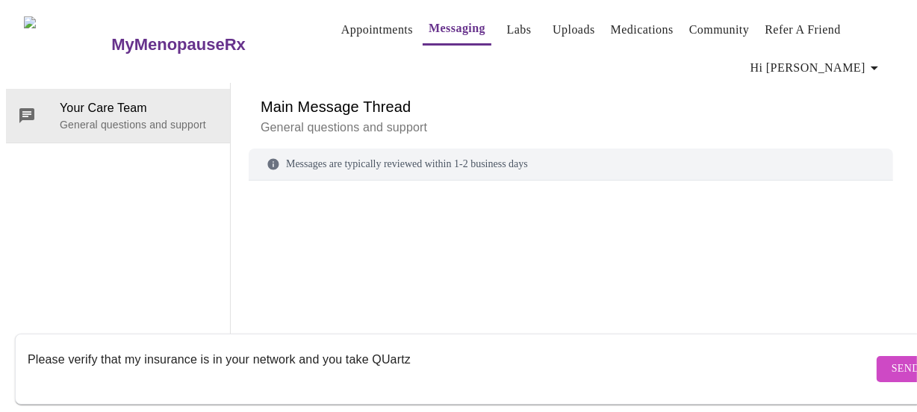
type textarea "Please verify that my insurance is in your network and you take QUartz"
click at [876, 357] on button "Send" at bounding box center [905, 369] width 58 height 26
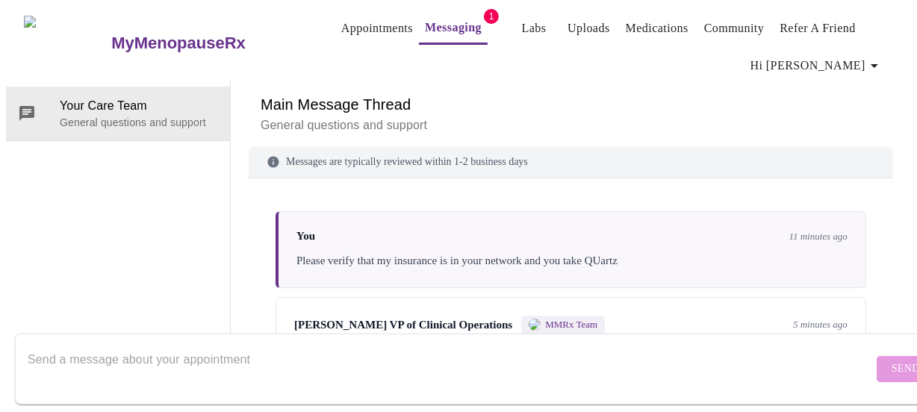
scroll to position [69, 0]
